Goal: Task Accomplishment & Management: Manage account settings

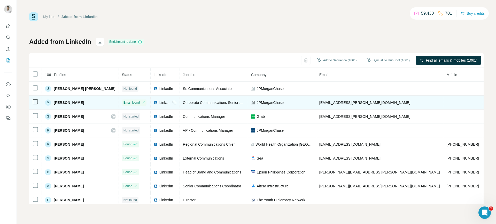
scroll to position [20, 0]
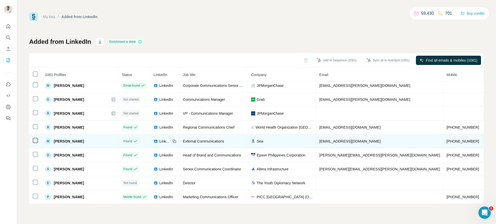
scroll to position [20, 0]
